Goal: Task Accomplishment & Management: Manage account settings

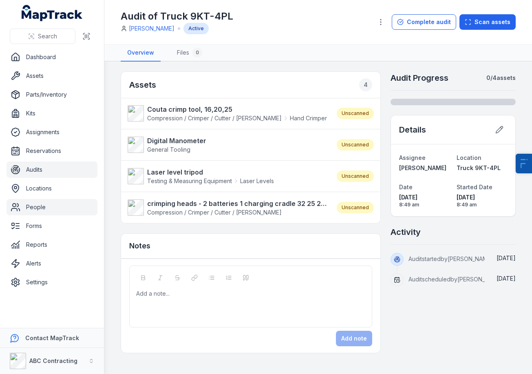
click at [35, 210] on link "People" at bounding box center [52, 207] width 91 height 16
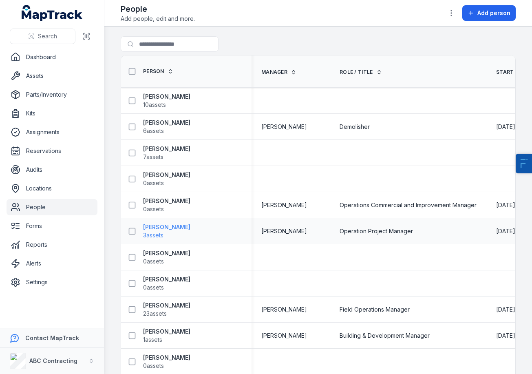
click at [162, 232] on span "3 assets" at bounding box center [153, 235] width 20 height 8
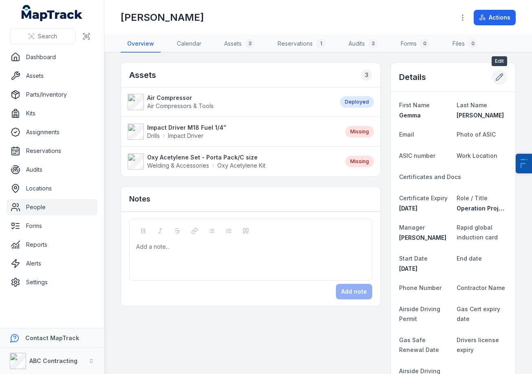
click at [497, 79] on icon at bounding box center [500, 77] width 8 height 8
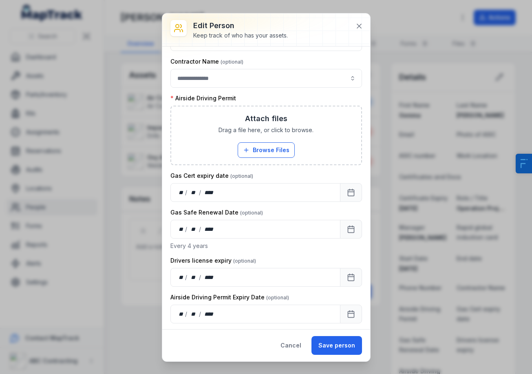
scroll to position [611, 0]
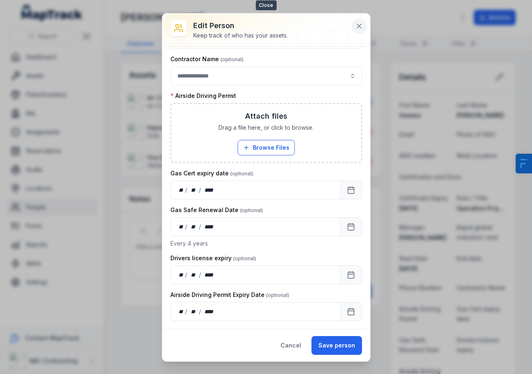
click at [359, 20] on button at bounding box center [360, 26] width 16 height 16
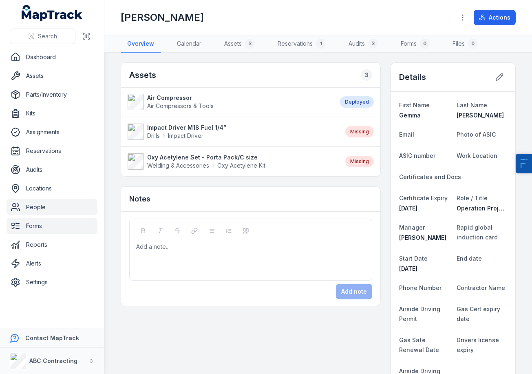
click at [36, 231] on link "Forms" at bounding box center [52, 226] width 91 height 16
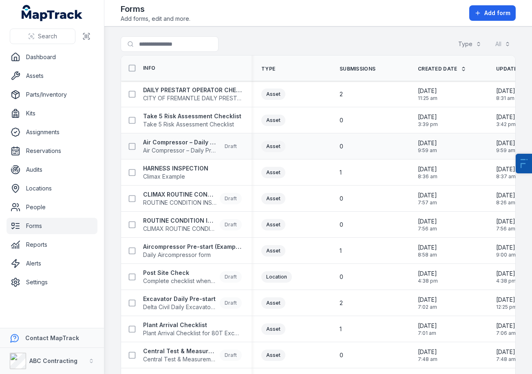
scroll to position [28, 0]
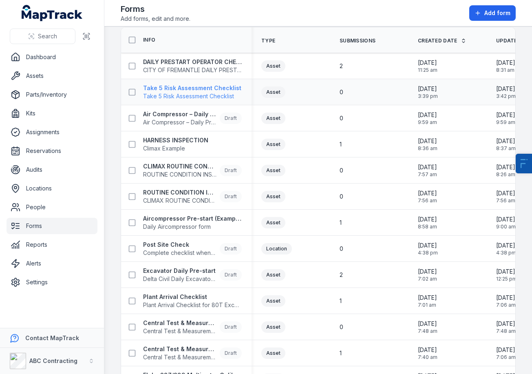
click at [192, 91] on strong "Take 5 Risk Assessment Checklist" at bounding box center [192, 88] width 98 height 8
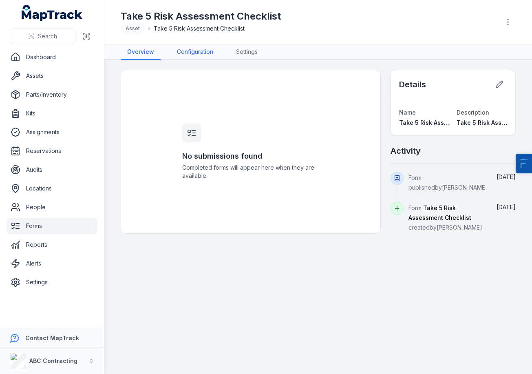
click at [204, 59] on link "Configuration" at bounding box center [195, 52] width 49 height 16
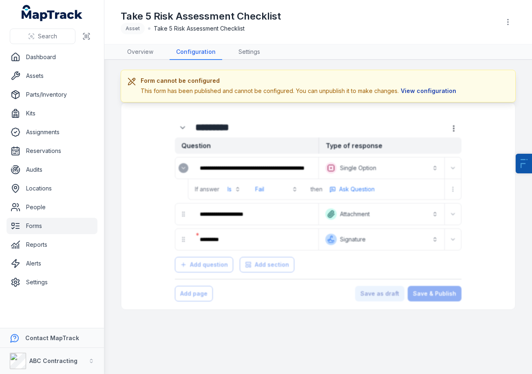
click at [428, 91] on button "View configuration" at bounding box center [429, 90] width 60 height 9
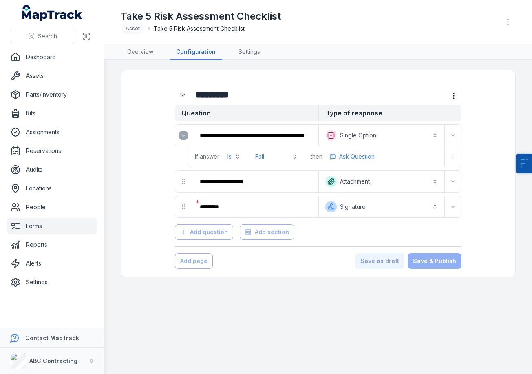
click at [375, 137] on button "**********" at bounding box center [382, 135] width 123 height 18
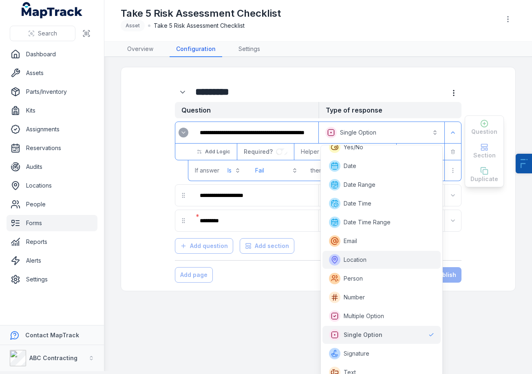
scroll to position [47, 0]
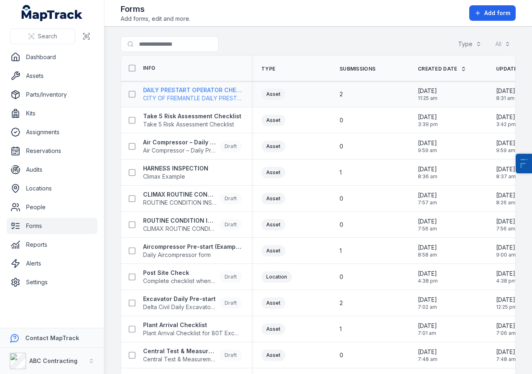
click at [169, 90] on strong "DAILY PRESTART OPERATOR CHECK SHEET" at bounding box center [192, 90] width 99 height 8
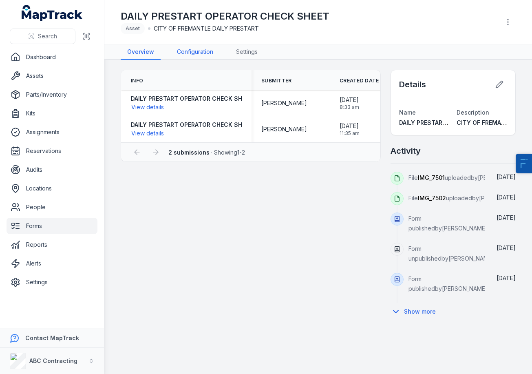
click at [194, 59] on link "Configuration" at bounding box center [195, 52] width 49 height 16
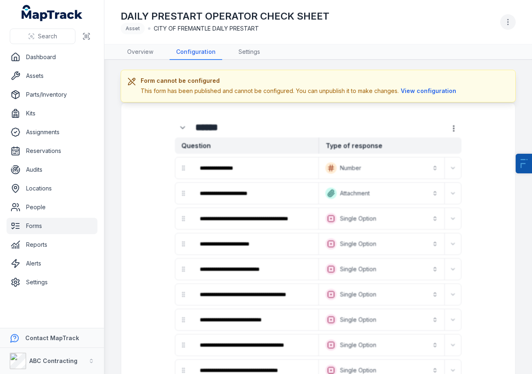
click at [506, 25] on icon "button" at bounding box center [508, 22] width 8 height 8
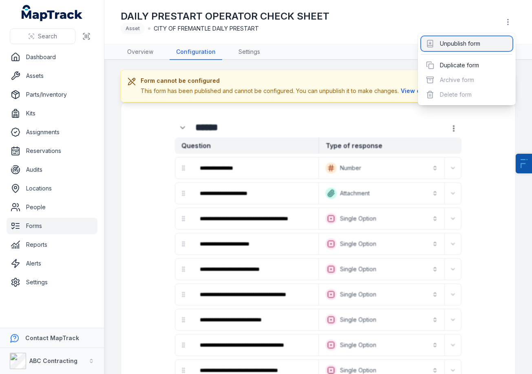
click at [488, 43] on div "Unpublish form" at bounding box center [466, 43] width 91 height 15
